Goal: Task Accomplishment & Management: Manage account settings

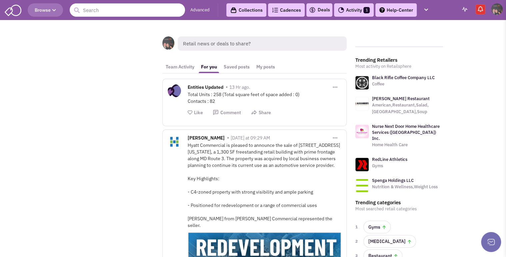
click at [248, 7] on link "Collections" at bounding box center [246, 9] width 40 height 13
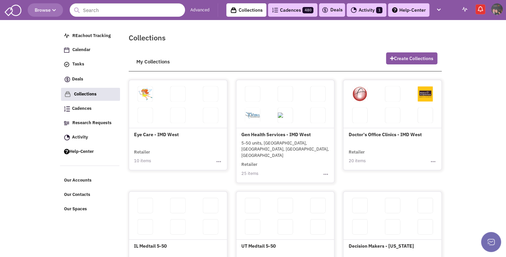
click at [274, 132] on h4 "Gen Health Services - IMD West" at bounding box center [285, 110] width 88 height 55
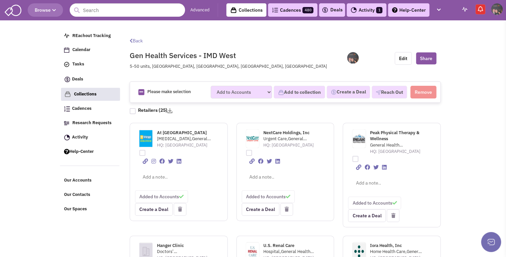
click at [131, 110] on div at bounding box center [133, 111] width 6 height 6
click at [136, 110] on input "checkbox" at bounding box center [138, 109] width 4 height 4
checkbox input "true"
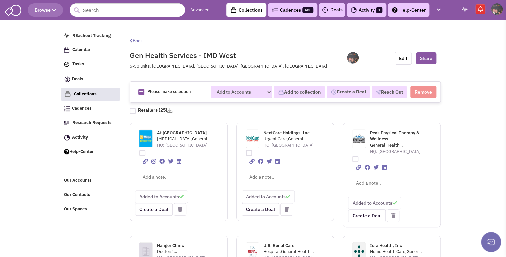
checkbox input "true"
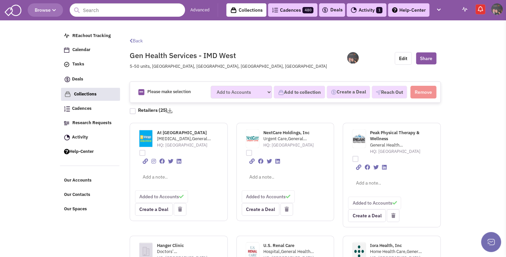
checkbox input "true"
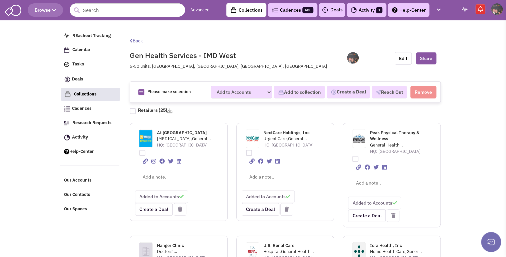
checkbox input "true"
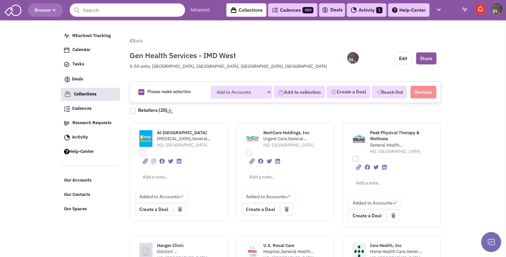
checkbox input "true"
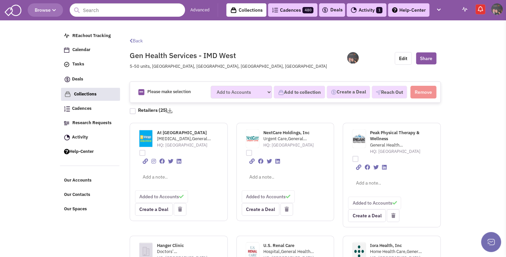
checkbox input "true"
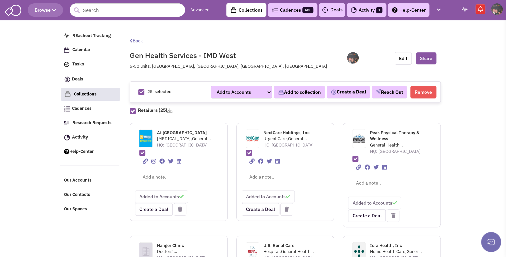
click at [378, 133] on span "Peak Physical Therapy & Wellness" at bounding box center [394, 136] width 49 height 12
click at [277, 131] on span "NextCare Holdings, Inc" at bounding box center [286, 133] width 46 height 6
click at [131, 110] on div at bounding box center [133, 111] width 6 height 6
click at [136, 110] on input "checkbox" at bounding box center [138, 109] width 4 height 4
checkbox input "false"
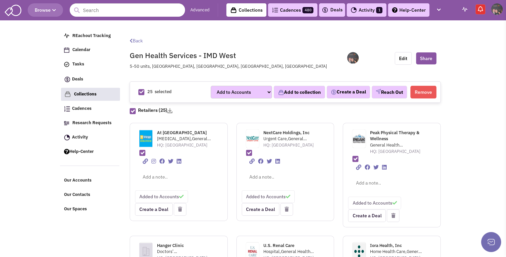
checkbox input "false"
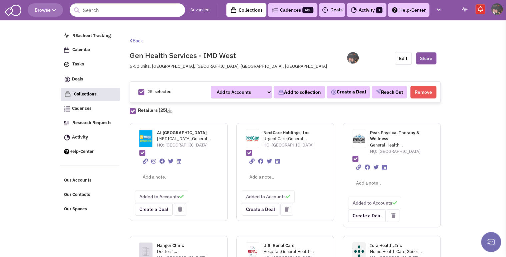
checkbox input "false"
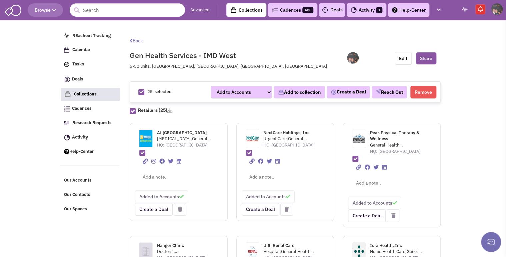
checkbox input "false"
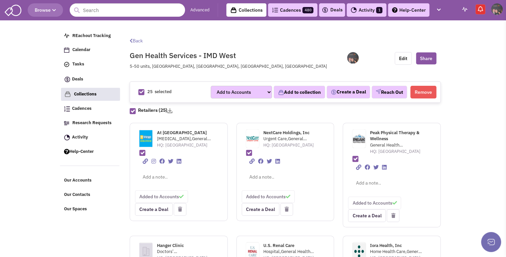
checkbox input "false"
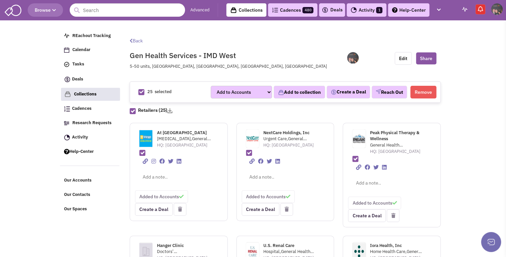
checkbox input "false"
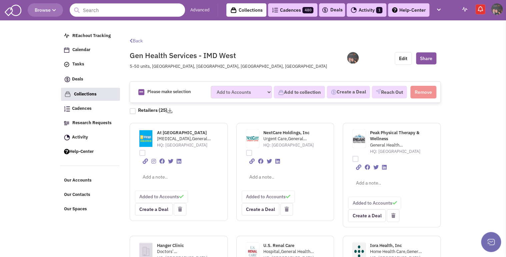
click at [275, 132] on span "NextCare Holdings, Inc" at bounding box center [286, 133] width 46 height 6
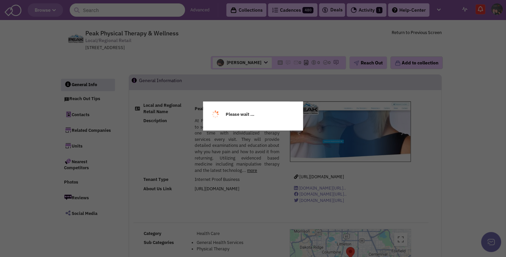
select select
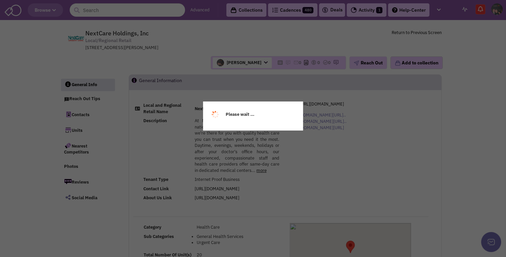
select select
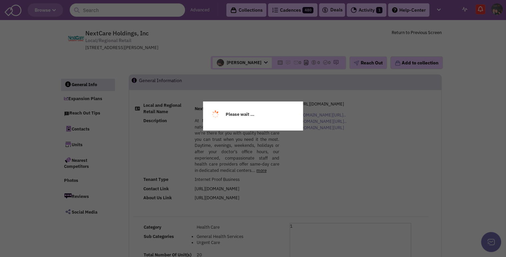
select select
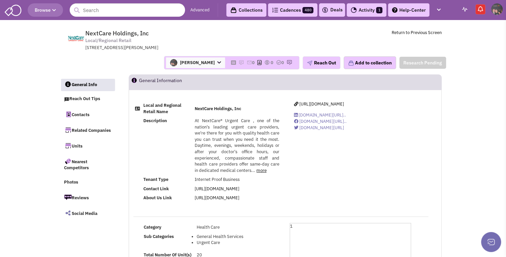
click at [240, 6] on link "Collections" at bounding box center [246, 9] width 40 height 13
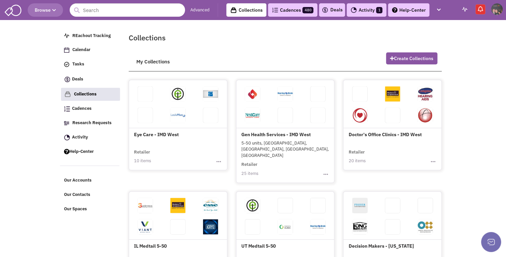
click at [200, 10] on link "Advanced" at bounding box center [199, 10] width 19 height 6
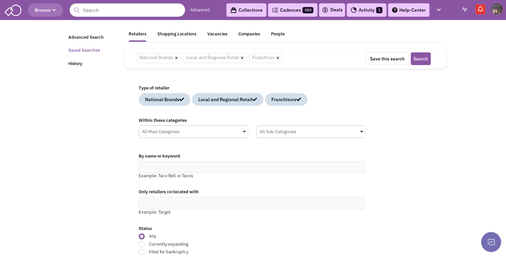
click at [86, 52] on link "Saved Searches" at bounding box center [92, 50] width 56 height 13
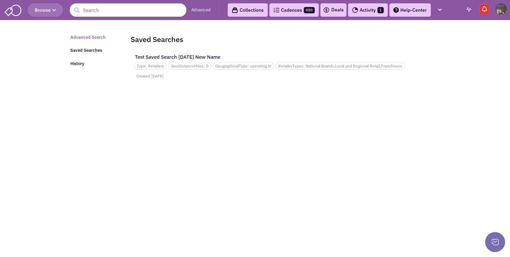
click at [93, 35] on link "Advanced Search" at bounding box center [94, 37] width 56 height 13
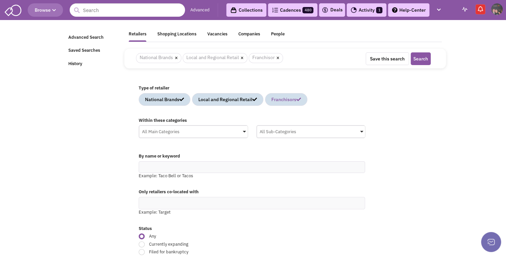
click at [301, 96] on div "Franchisors" at bounding box center [286, 99] width 30 height 7
click at [171, 130] on div "All Main Categories" at bounding box center [193, 131] width 108 height 10
click at [0, 0] on input "All Main Categories No results found Main Category Select All Auto Beauty Healt…" at bounding box center [0, 0] width 0 height 0
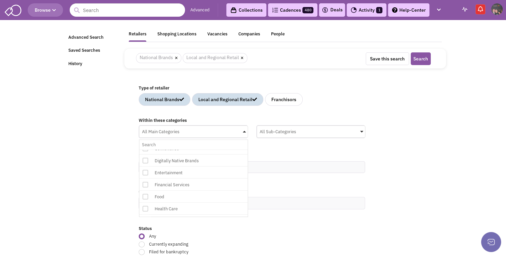
scroll to position [149, 0]
click at [221, 170] on div "Health Care" at bounding box center [206, 174] width 107 height 8
click at [221, 149] on input "All Main Categories No results found Main Category Select All Auto Beauty Healt…" at bounding box center [193, 145] width 103 height 10
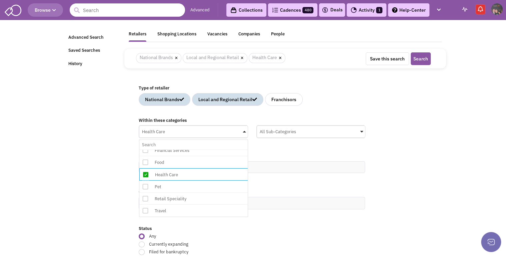
click at [299, 131] on div "All Sub-Categories" at bounding box center [311, 131] width 108 height 10
click at [0, 0] on input "All Sub-Categories No results found Sub Category Select All Blood Bank Chiropra…" at bounding box center [0, 0] width 0 height 0
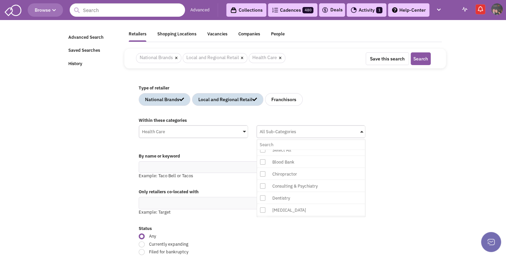
scroll to position [28, 0]
click at [263, 160] on icon at bounding box center [262, 160] width 5 height 5
click at [263, 149] on input "All Sub-Categories No results found Sub Category Select All Blood Bank Chiropra…" at bounding box center [311, 145] width 103 height 10
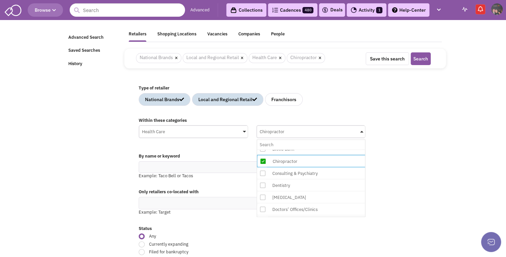
click at [408, 123] on div "Within these categories Health Care No results found Main Category Select All A…" at bounding box center [285, 131] width 302 height 34
click at [395, 120] on div "Within these categories Health Care No results found Main Category Select All A…" at bounding box center [285, 131] width 302 height 34
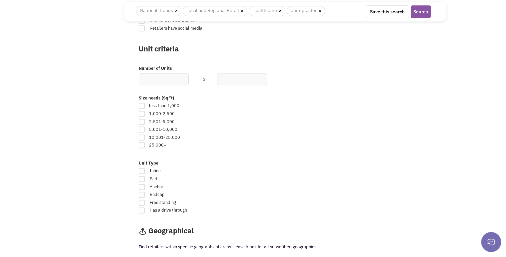
scroll to position [331, 0]
click at [169, 80] on input "text" at bounding box center [164, 78] width 50 height 12
type input "5"
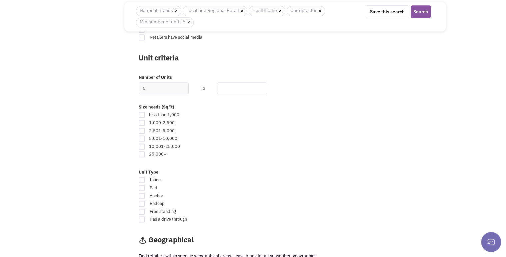
scroll to position [341, 0]
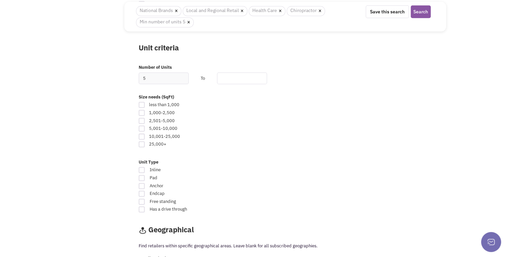
click at [251, 75] on input "text" at bounding box center [242, 78] width 50 height 12
type input "50"
click at [167, 77] on input "5" at bounding box center [164, 78] width 50 height 12
type input "3"
click at [315, 138] on div "less than 1,000 1,000-2,500 2,501-5,000" at bounding box center [252, 121] width 244 height 55
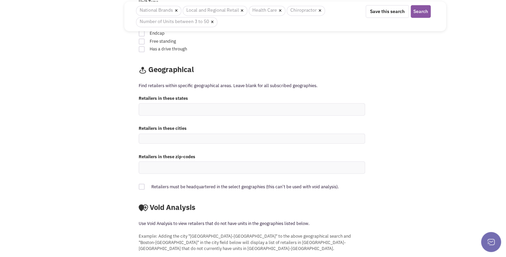
scroll to position [511, 0]
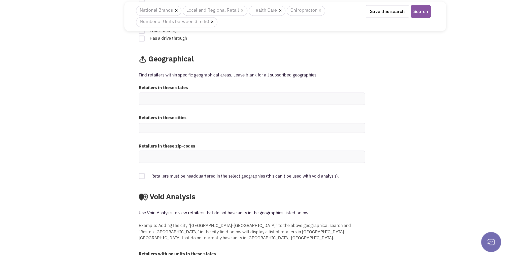
click at [218, 96] on ul at bounding box center [252, 99] width 226 height 12
click at [0, 0] on select at bounding box center [0, 0] width 0 height 0
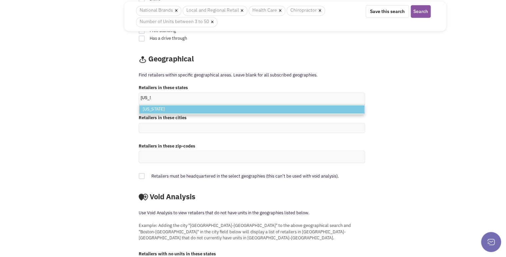
type input "[US_STATE]"
click at [202, 109] on li "[US_STATE]" at bounding box center [251, 109] width 225 height 8
click at [0, 0] on select "utah Utah" at bounding box center [0, 0] width 0 height 0
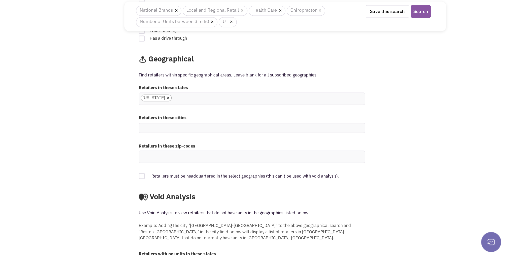
click at [216, 97] on ul "× Utah" at bounding box center [252, 99] width 226 height 12
click at [0, 0] on select "[US_STATE]" at bounding box center [0, 0] width 0 height 0
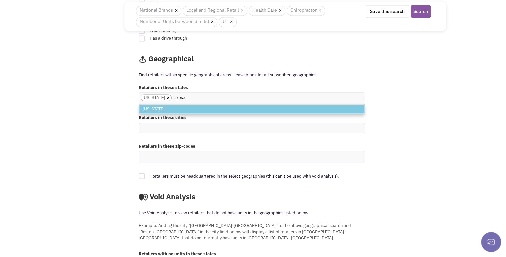
type input "colorad"
click at [202, 108] on li "[US_STATE]" at bounding box center [251, 109] width 225 height 8
click at [0, 0] on select "[US_STATE]" at bounding box center [0, 0] width 0 height 0
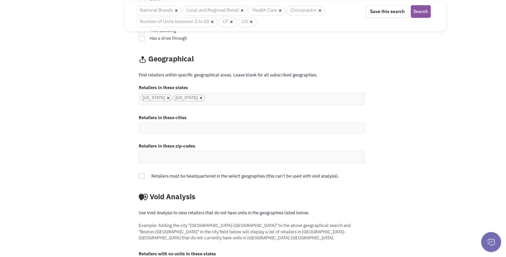
click at [209, 96] on ul "× Utah × Colorado" at bounding box center [252, 99] width 226 height 12
click at [0, 0] on select "Utah Colorado" at bounding box center [0, 0] width 0 height 0
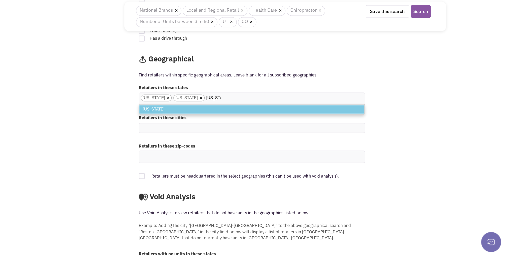
type input "nevada"
click at [195, 108] on li "[US_STATE]" at bounding box center [251, 109] width 225 height 8
click at [0, 0] on select "Utah Colorado" at bounding box center [0, 0] width 0 height 0
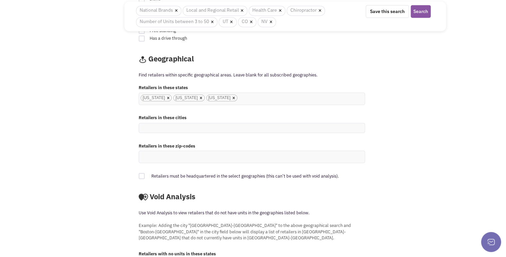
click at [239, 97] on input "Utah Colorado Nevada × Utah × Colorado × Nevada" at bounding box center [246, 97] width 15 height 7
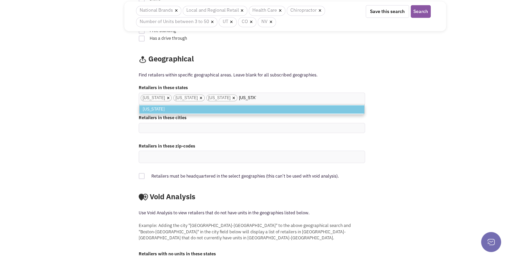
type input "montana"
click at [211, 107] on li "[US_STATE]" at bounding box center [251, 109] width 225 height 8
click at [0, 0] on select "Utah Colorado Nevada" at bounding box center [0, 0] width 0 height 0
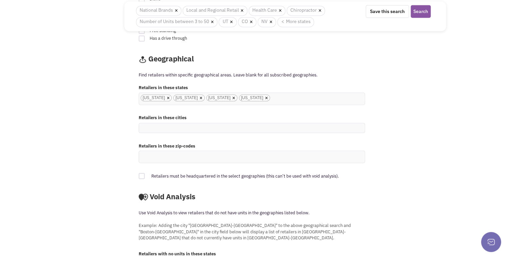
click at [272, 97] on input "Utah Colorado Nevada Montana × Utah × Colorado × Nevada × Montana" at bounding box center [279, 97] width 15 height 7
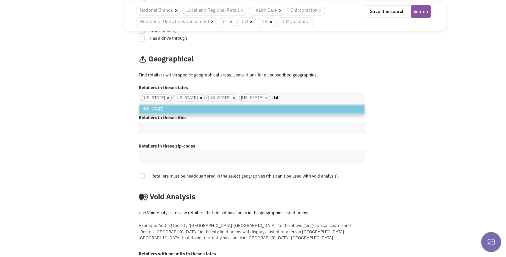
type input "idah"
click at [224, 105] on li "[US_STATE]" at bounding box center [251, 109] width 225 height 8
click at [0, 0] on select "Utah Colorado Nevada Montana" at bounding box center [0, 0] width 0 height 0
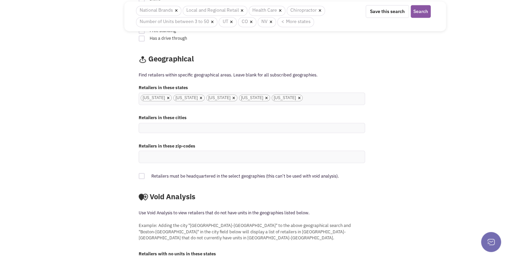
click at [304, 95] on input "Utah Colorado Nevada Montana Idaho × Utah × Colorado × Nevada × Montana × Idaho" at bounding box center [311, 97] width 15 height 7
click at [420, 14] on button "Search" at bounding box center [421, 11] width 20 height 13
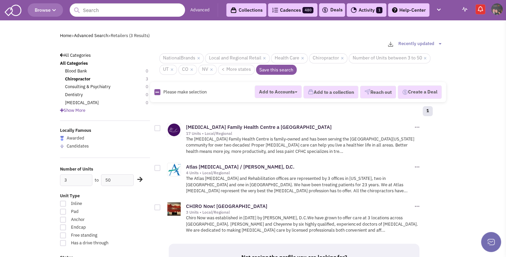
click at [242, 68] on link "< More states" at bounding box center [236, 70] width 37 height 10
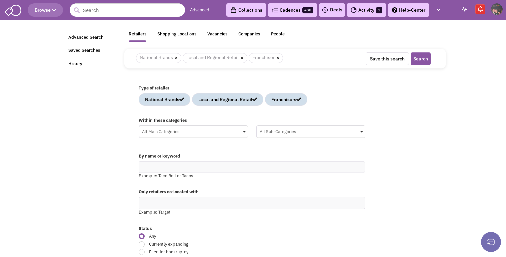
scroll to position [501, 0]
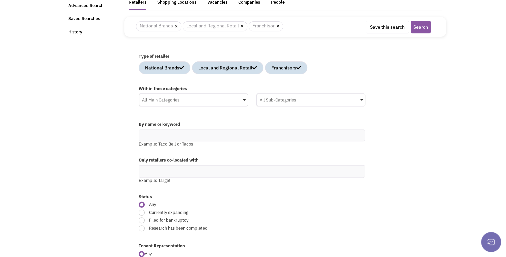
scroll to position [21, 0]
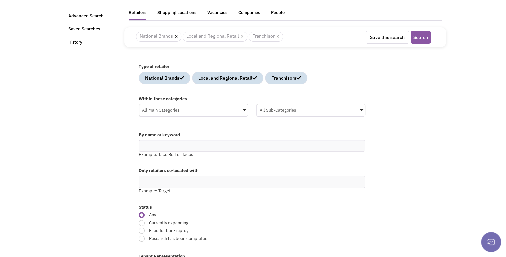
click at [100, 145] on div "Advanced Search Saved Searches History Retailers Shopping Locations Vacancies C…" at bounding box center [253, 84] width 386 height 167
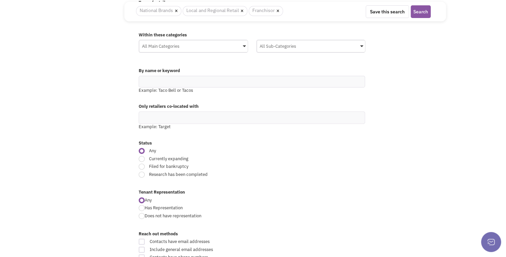
scroll to position [96, 0]
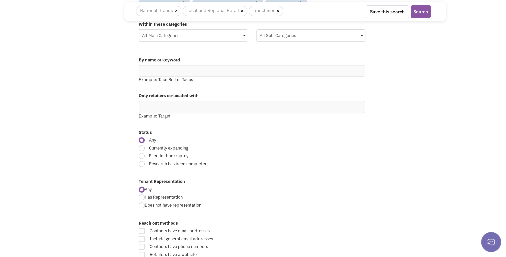
click at [244, 35] on span at bounding box center [244, 36] width 3 height 2
click at [0, 0] on input "All Main Categories No results found Main Category Select All Auto Beauty Healt…" at bounding box center [0, 0] width 0 height 0
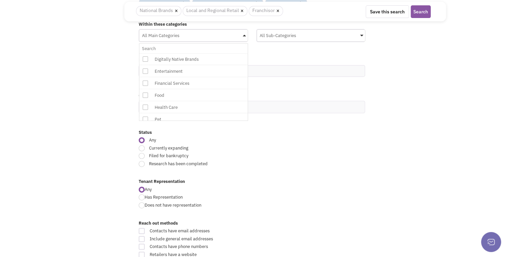
scroll to position [128, 0]
click at [213, 92] on div "Health Care" at bounding box center [206, 96] width 107 height 8
click at [213, 53] on input "All Main Categories No results found Main Category Select All Auto Beauty Healt…" at bounding box center [193, 49] width 103 height 10
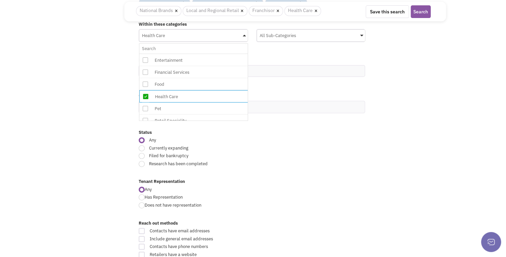
click at [361, 33] on div "All Sub-Categories" at bounding box center [311, 35] width 108 height 10
click at [0, 0] on input "All Sub-Categories No results found Sub Category Select All Blood Bank Chiropra…" at bounding box center [0, 0] width 0 height 0
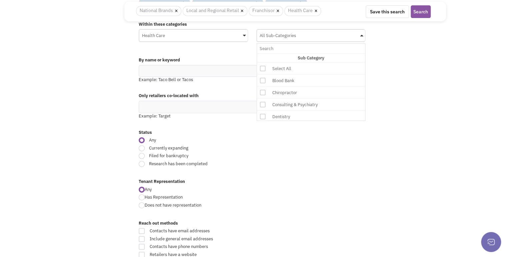
click at [346, 91] on div "Chiropractor" at bounding box center [323, 92] width 107 height 8
click at [346, 53] on input "All Sub-Categories No results found Sub Category Select All Blood Bank Chiropra…" at bounding box center [311, 49] width 103 height 10
click at [336, 91] on div "Chiropractor" at bounding box center [324, 93] width 107 height 8
click at [336, 53] on input "Chiropractor No results found Sub Category Select All Blood Bank Chiropractor C…" at bounding box center [311, 49] width 103 height 10
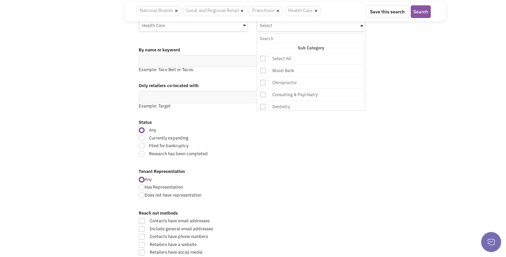
scroll to position [96, 0]
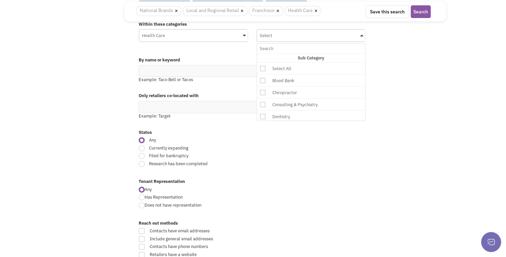
click at [322, 104] on div "Consulting & Psychiatry" at bounding box center [323, 104] width 107 height 8
click at [322, 53] on input "Select No results found Sub Category Select All Blood Bank Chiropractor Consult…" at bounding box center [311, 49] width 103 height 10
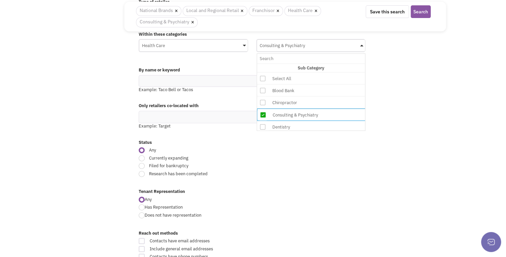
scroll to position [106, 0]
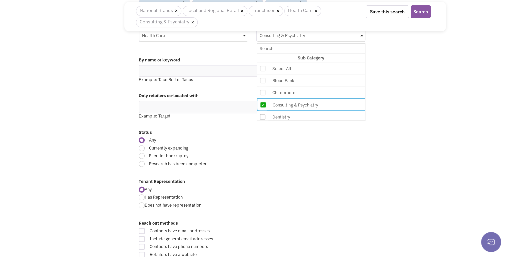
click at [401, 120] on div "Only retailers co-located with Example: Target" at bounding box center [285, 107] width 302 height 36
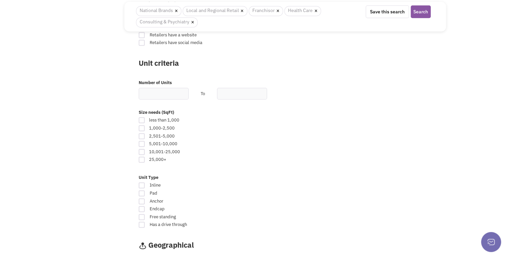
scroll to position [341, 0]
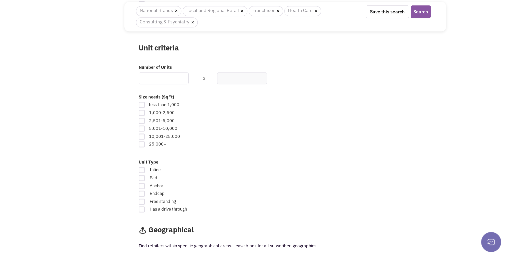
click at [163, 74] on input "text" at bounding box center [164, 78] width 50 height 12
type input "5"
click at [228, 75] on input "text" at bounding box center [242, 78] width 50 height 12
type input "50"
click at [74, 133] on div "Retailsphere Support Message Send Advanced Search Saved Searches History Retail…" at bounding box center [253, 97] width 389 height 833
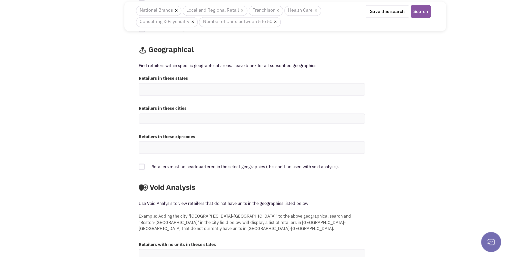
scroll to position [522, 0]
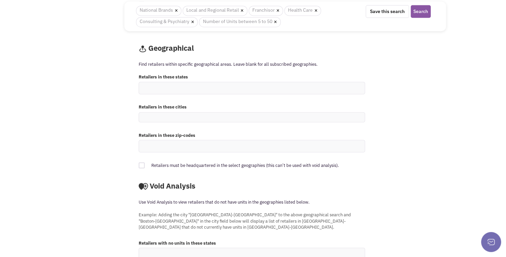
click at [218, 82] on ul at bounding box center [252, 88] width 226 height 12
click at [0, 0] on select at bounding box center [0, 0] width 0 height 0
type input "utah"
type input "mont"
type input "ida"
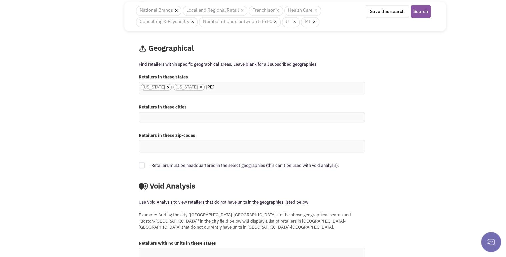
type input "idah"
type input "nev"
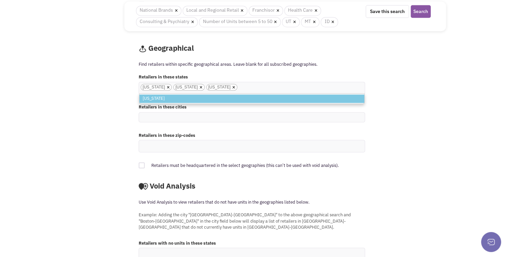
scroll to position [533, 0]
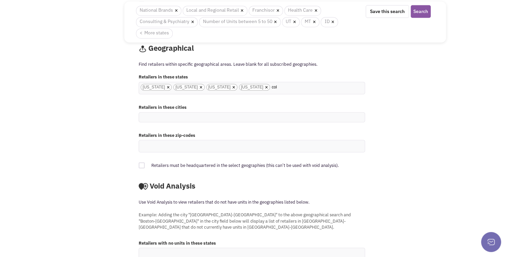
type input "colo"
type input "wyo"
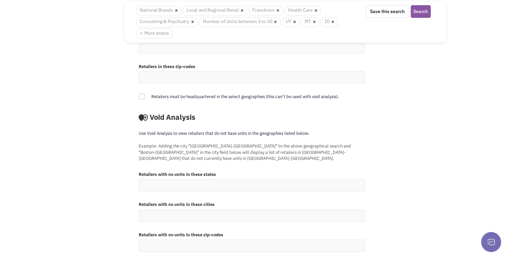
click at [427, 111] on div "Void Analysis" at bounding box center [285, 119] width 302 height 22
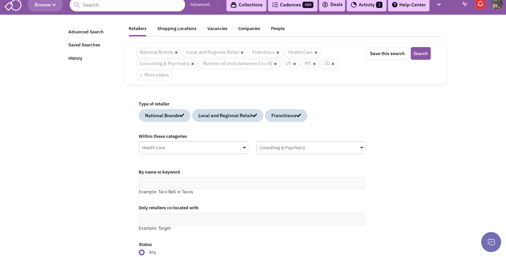
scroll to position [0, 0]
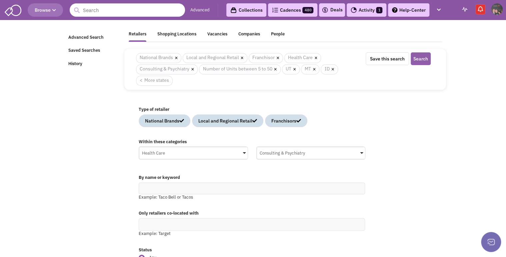
click at [420, 59] on button "Search" at bounding box center [421, 58] width 20 height 13
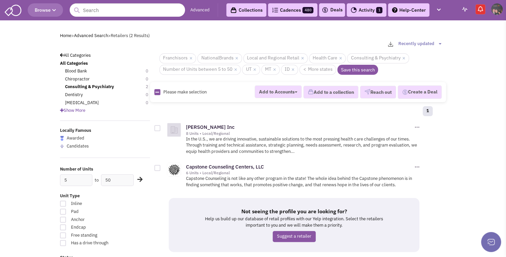
click at [360, 69] on link "Save this search" at bounding box center [357, 70] width 41 height 10
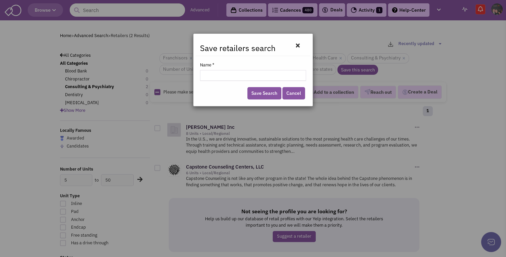
click at [283, 75] on input "Name *" at bounding box center [253, 75] width 106 height 11
type input "s"
click at [268, 93] on link "Save Search" at bounding box center [264, 93] width 34 height 12
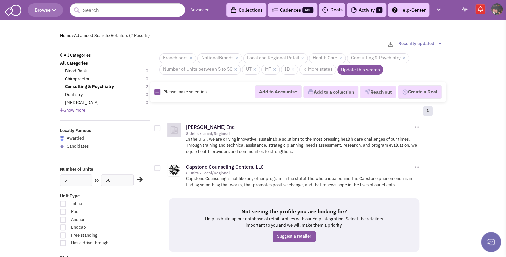
click at [357, 69] on link "Update this search" at bounding box center [360, 70] width 46 height 10
type input "psyshology - IMD"
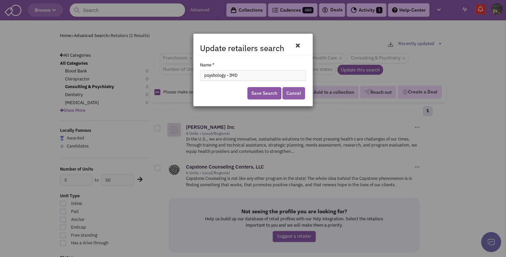
click at [295, 94] on link "Cancel" at bounding box center [293, 93] width 23 height 12
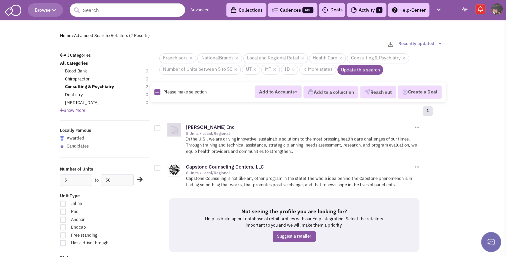
click at [75, 111] on span "Show More" at bounding box center [72, 110] width 25 height 6
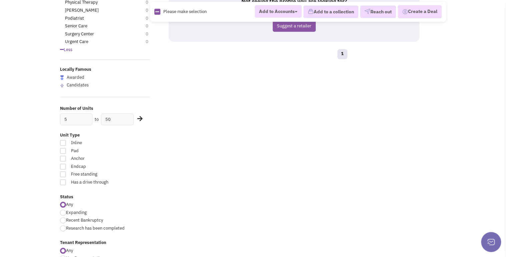
scroll to position [213, 0]
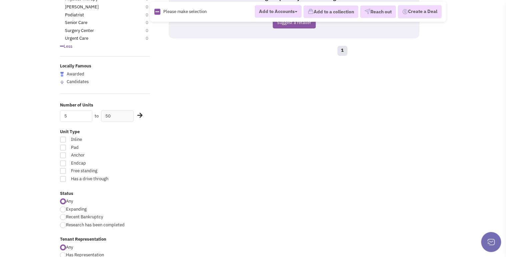
click at [77, 115] on input "5" at bounding box center [76, 116] width 32 height 12
type input "3"
click at [140, 114] on icon at bounding box center [139, 115] width 5 height 6
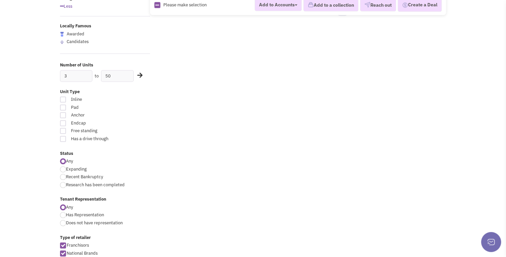
scroll to position [258, 0]
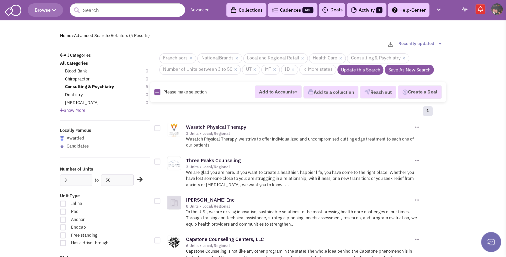
click at [358, 65] on link "Update this Search" at bounding box center [360, 70] width 46 height 10
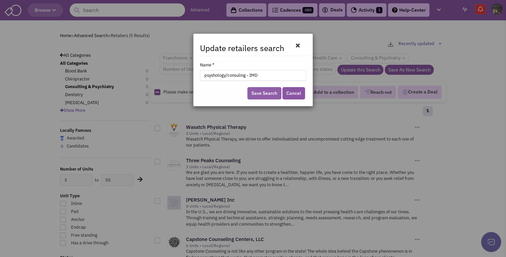
type input "psyshology/consuling - IMD"
click at [265, 92] on link "Save Search" at bounding box center [264, 93] width 34 height 12
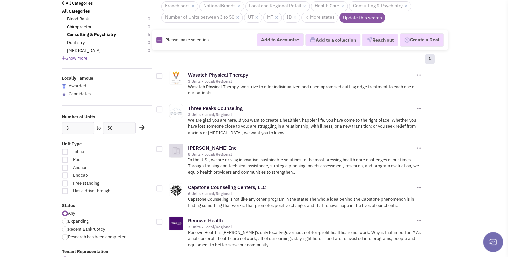
scroll to position [52, 0]
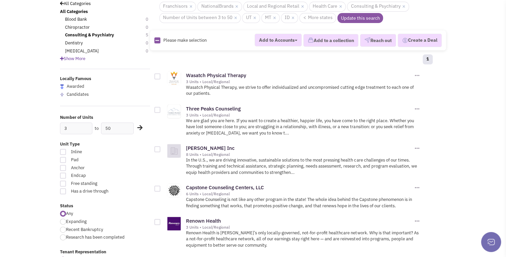
click at [156, 41] on link at bounding box center [157, 41] width 4 height 6
checkbox input "true"
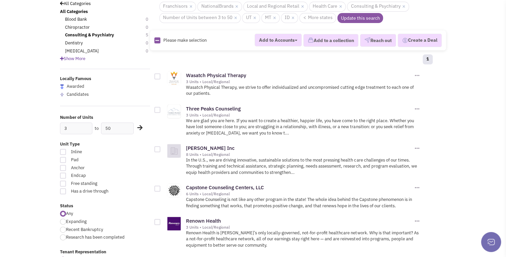
checkbox input "true"
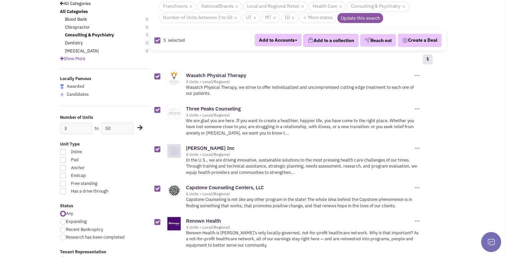
click at [323, 41] on button "Add to a collection" at bounding box center [330, 40] width 55 height 13
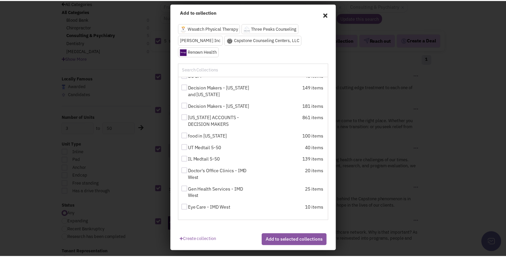
scroll to position [50, 0]
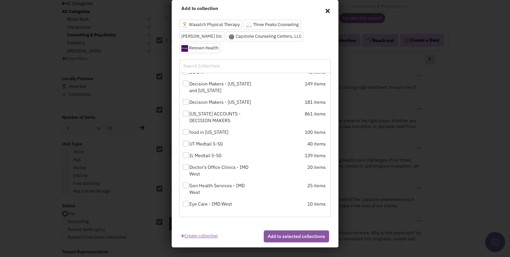
click at [204, 234] on link "Create collection" at bounding box center [199, 234] width 37 height 9
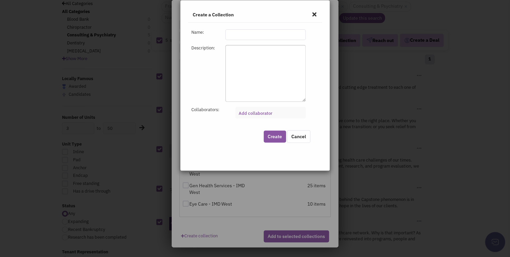
click at [260, 37] on input "text" at bounding box center [265, 34] width 80 height 11
type input "IMD - Consulling services"
click at [270, 133] on button "Create" at bounding box center [275, 136] width 22 height 12
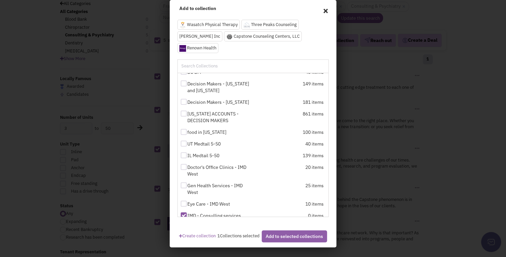
click at [299, 239] on button "Add to selected collections" at bounding box center [294, 236] width 65 height 12
checkbox input "false"
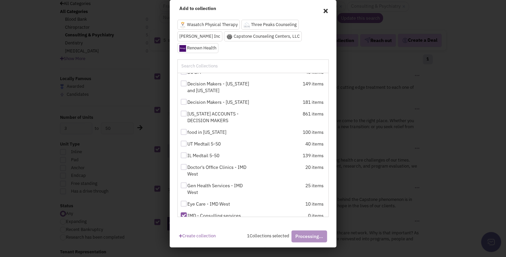
checkbox input "false"
